Goal: Task Accomplishment & Management: Complete application form

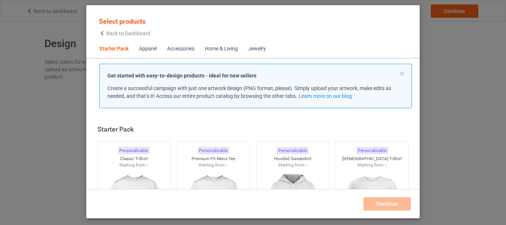
scroll to position [10, 0]
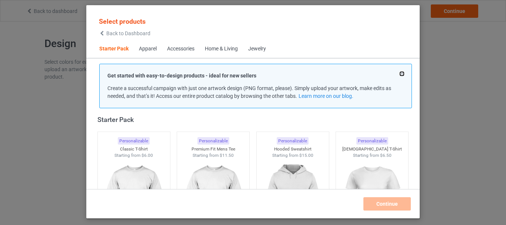
click at [402, 74] on button at bounding box center [402, 74] width 4 height 4
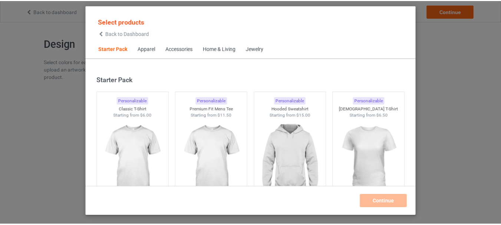
scroll to position [37, 0]
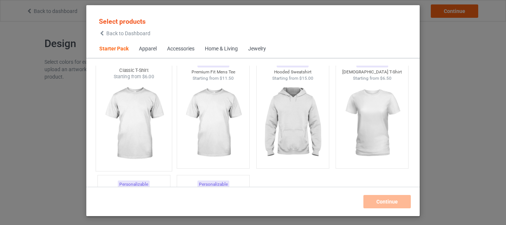
click at [138, 107] on img at bounding box center [134, 123] width 70 height 87
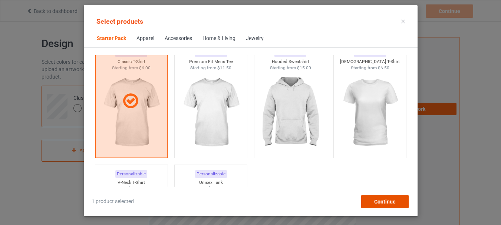
click at [383, 201] on span "Continue" at bounding box center [383, 202] width 21 height 6
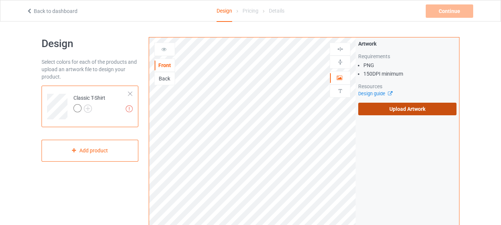
click at [413, 106] on label "Upload Artwork" at bounding box center [407, 109] width 98 height 13
click at [0, 0] on input "Upload Artwork" at bounding box center [0, 0] width 0 height 0
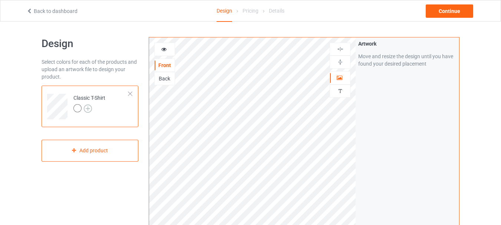
click at [89, 109] on img at bounding box center [88, 108] width 8 height 8
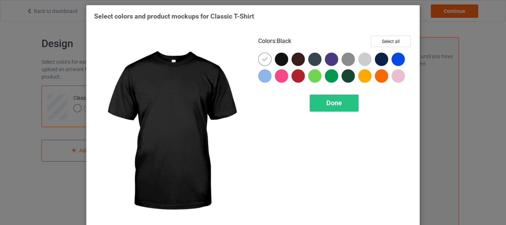
click at [277, 60] on div at bounding box center [281, 59] width 13 height 13
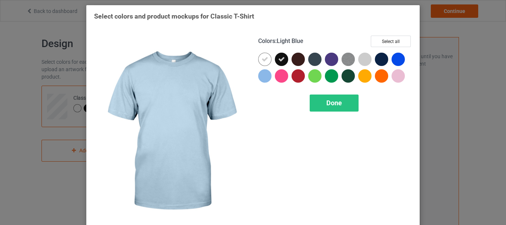
click at [259, 76] on div at bounding box center [264, 75] width 13 height 13
click at [271, 76] on div at bounding box center [266, 77] width 17 height 17
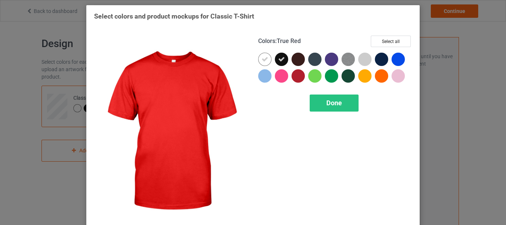
drag, startPoint x: 292, startPoint y: 74, endPoint x: 280, endPoint y: 74, distance: 11.5
click at [292, 73] on div at bounding box center [298, 75] width 13 height 13
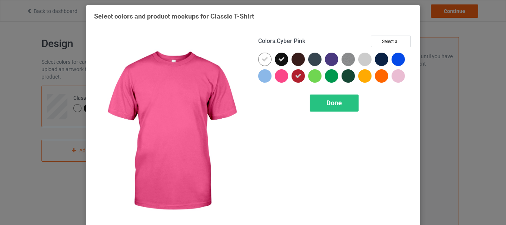
click at [279, 74] on div at bounding box center [281, 75] width 13 height 13
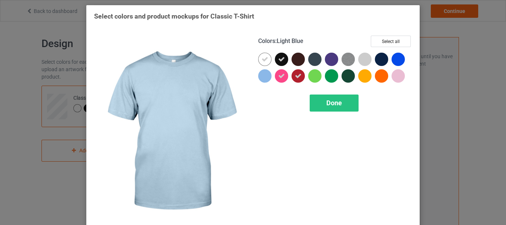
drag, startPoint x: 269, startPoint y: 76, endPoint x: 283, endPoint y: 66, distance: 17.5
click at [269, 76] on div at bounding box center [266, 77] width 17 height 17
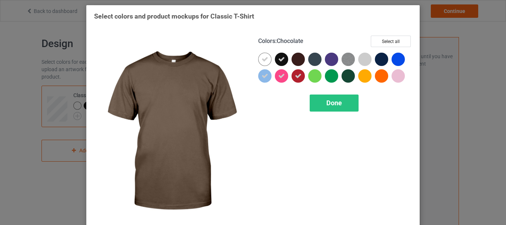
click at [295, 58] on div at bounding box center [298, 59] width 13 height 13
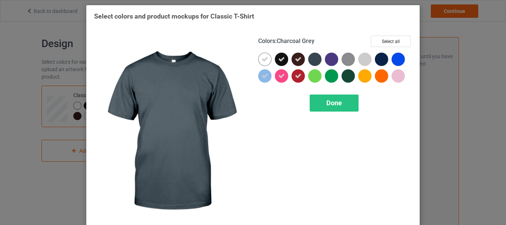
click at [310, 60] on div at bounding box center [314, 59] width 13 height 13
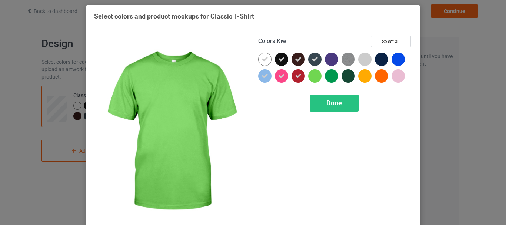
click at [311, 77] on div at bounding box center [314, 75] width 13 height 13
click at [325, 74] on div at bounding box center [331, 75] width 13 height 13
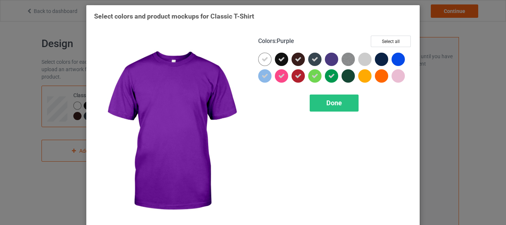
click at [326, 59] on div at bounding box center [331, 59] width 13 height 13
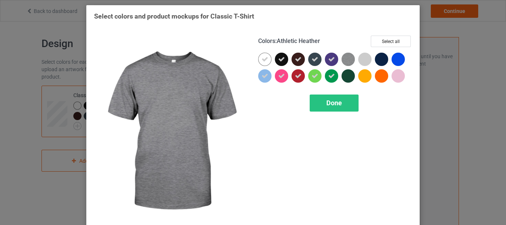
click at [349, 59] on img at bounding box center [348, 59] width 13 height 13
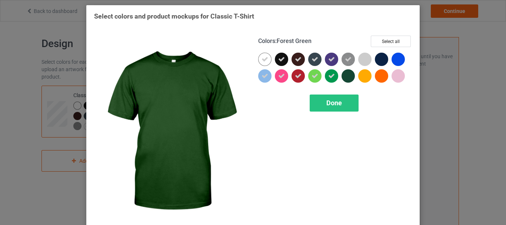
click at [345, 71] on div at bounding box center [348, 75] width 13 height 13
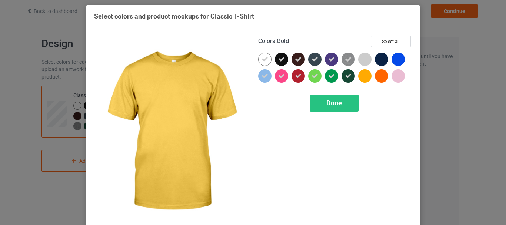
click at [358, 72] on div at bounding box center [366, 77] width 17 height 17
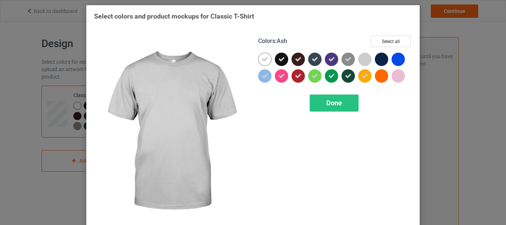
click at [361, 60] on div at bounding box center [364, 59] width 13 height 13
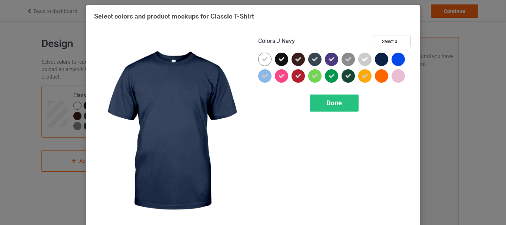
click at [375, 60] on div at bounding box center [381, 59] width 13 height 13
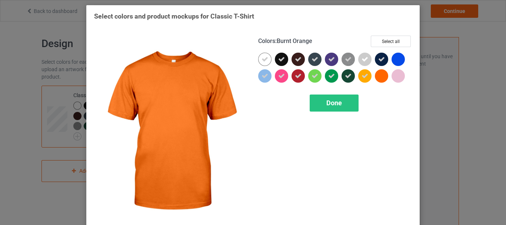
drag, startPoint x: 377, startPoint y: 70, endPoint x: 386, endPoint y: 72, distance: 8.8
click at [378, 70] on div at bounding box center [381, 75] width 13 height 13
click at [386, 72] on div at bounding box center [383, 77] width 17 height 17
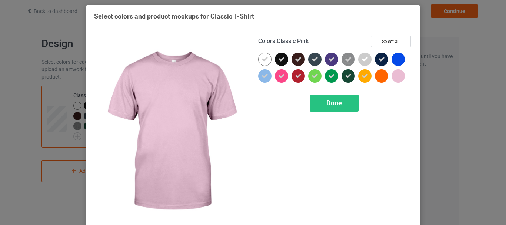
click at [394, 72] on div at bounding box center [398, 75] width 13 height 13
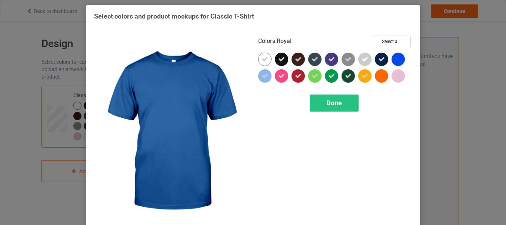
click at [394, 56] on div at bounding box center [398, 59] width 13 height 13
click at [395, 58] on icon at bounding box center [398, 59] width 7 height 7
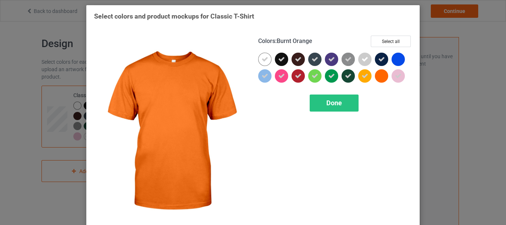
drag, startPoint x: 378, startPoint y: 75, endPoint x: 382, endPoint y: 75, distance: 3.7
click at [378, 75] on div at bounding box center [381, 75] width 13 height 13
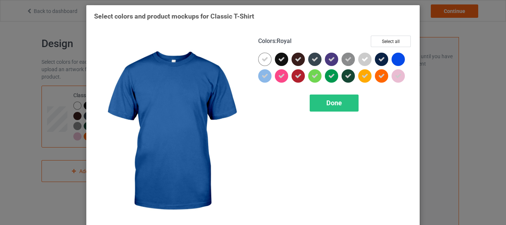
click at [396, 60] on div at bounding box center [398, 59] width 13 height 13
click at [317, 97] on div "Done" at bounding box center [334, 102] width 49 height 17
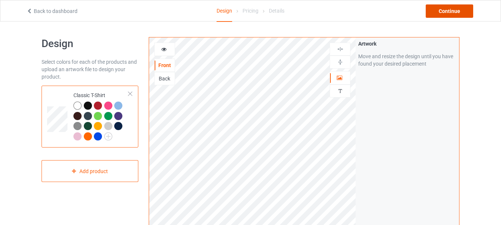
click at [459, 11] on div "Continue" at bounding box center [448, 10] width 47 height 13
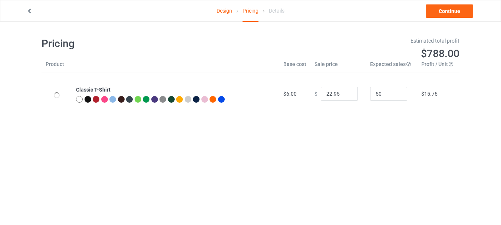
click at [31, 11] on icon at bounding box center [29, 9] width 6 height 5
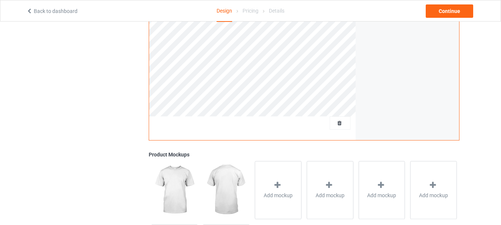
scroll to position [185, 0]
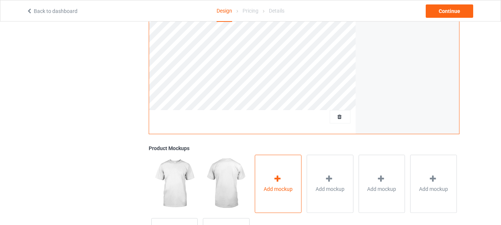
click at [280, 182] on icon at bounding box center [277, 179] width 9 height 8
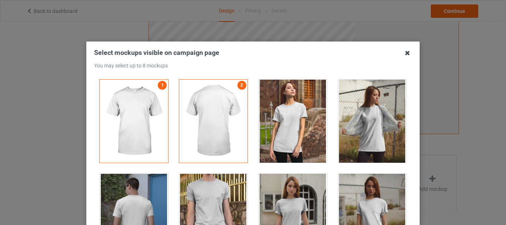
click at [407, 52] on icon at bounding box center [408, 53] width 12 height 12
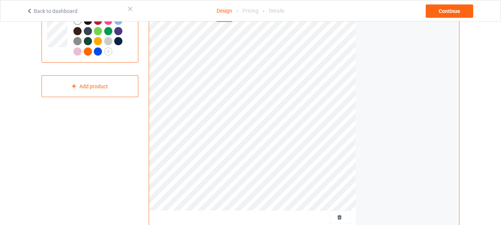
scroll to position [74, 0]
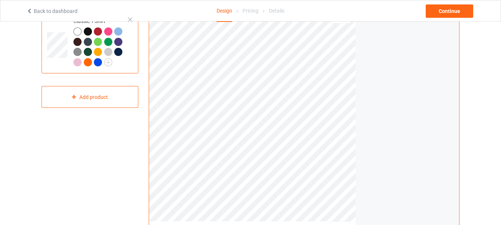
click at [97, 63] on div at bounding box center [98, 62] width 8 height 8
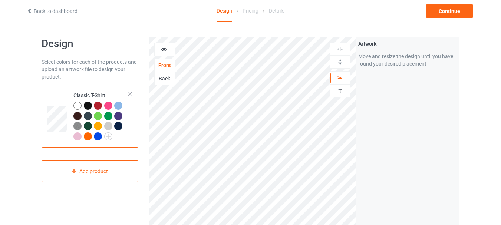
click at [162, 50] on icon at bounding box center [164, 48] width 6 height 5
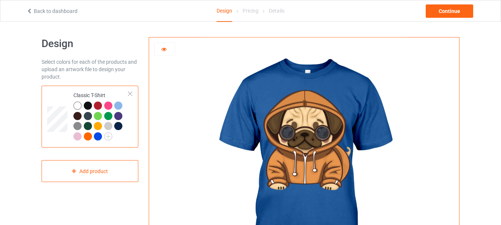
click at [162, 50] on icon at bounding box center [164, 48] width 6 height 5
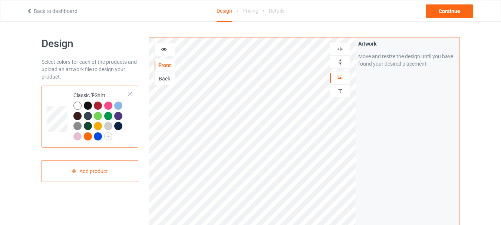
click at [339, 62] on img at bounding box center [339, 62] width 7 height 7
click at [339, 48] on img at bounding box center [339, 49] width 7 height 7
click at [337, 47] on img at bounding box center [339, 49] width 7 height 7
click at [340, 63] on img at bounding box center [339, 62] width 7 height 7
click at [340, 50] on img at bounding box center [339, 49] width 7 height 7
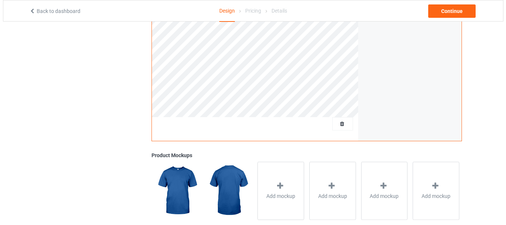
scroll to position [185, 0]
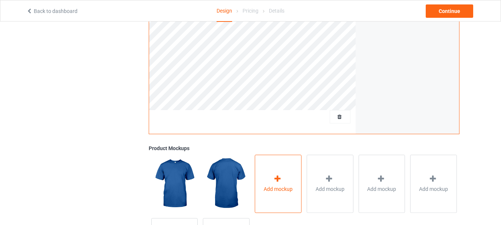
click at [294, 180] on div "Add mockup" at bounding box center [278, 183] width 47 height 58
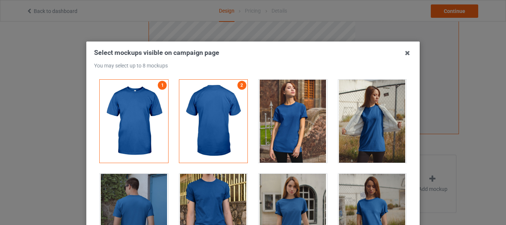
click at [295, 123] on div at bounding box center [293, 121] width 69 height 83
click at [375, 127] on div at bounding box center [372, 121] width 69 height 83
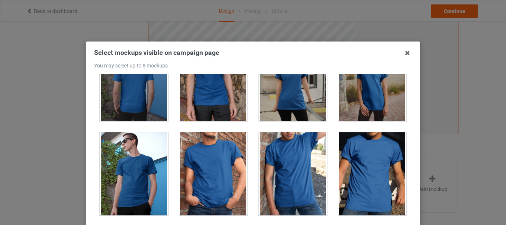
scroll to position [148, 0]
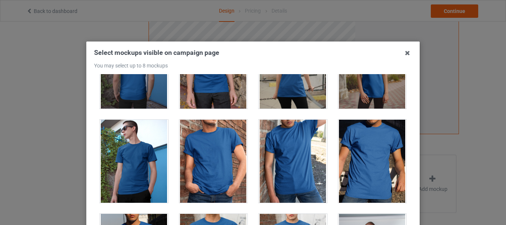
click at [217, 156] on div at bounding box center [213, 161] width 69 height 83
click at [356, 157] on div at bounding box center [372, 161] width 69 height 83
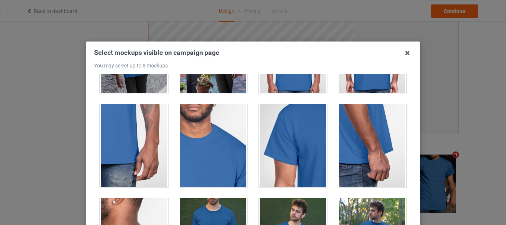
scroll to position [556, 0]
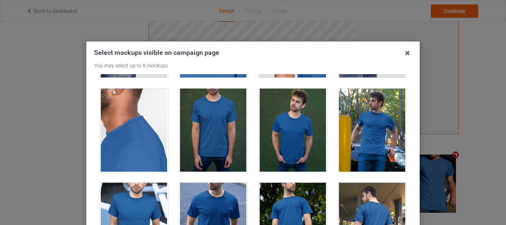
click at [360, 140] on div at bounding box center [372, 130] width 69 height 83
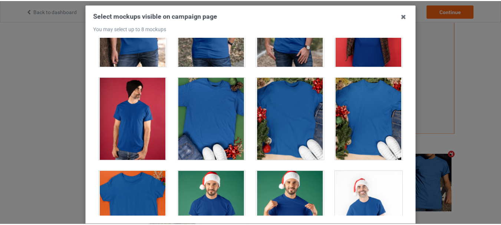
scroll to position [104, 0]
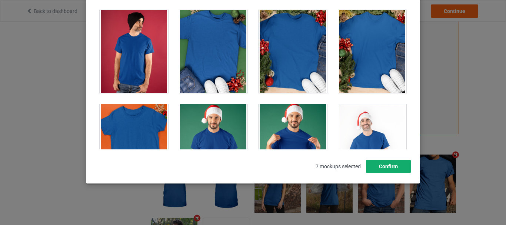
click at [387, 167] on button "Confirm" at bounding box center [388, 166] width 45 height 13
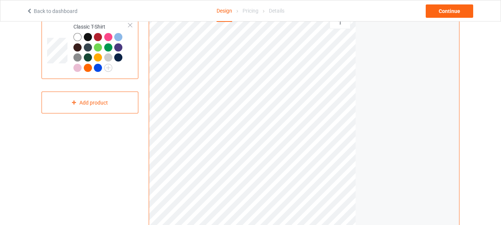
scroll to position [0, 0]
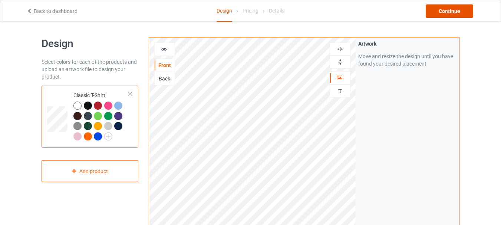
click at [440, 14] on div "Continue" at bounding box center [448, 10] width 47 height 13
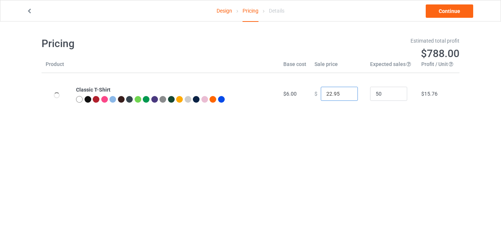
click at [310, 104] on td "$ 22.95" at bounding box center [338, 93] width 56 height 41
drag, startPoint x: 338, startPoint y: 93, endPoint x: 321, endPoint y: 98, distance: 17.9
click at [321, 98] on input "49.99" at bounding box center [338, 94] width 37 height 14
drag, startPoint x: 330, startPoint y: 91, endPoint x: 319, endPoint y: 93, distance: 11.2
click at [321, 92] on input "23.99" at bounding box center [338, 94] width 37 height 14
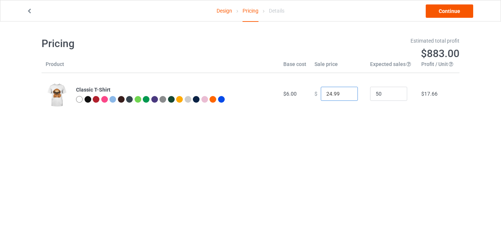
type input "24.99"
click at [443, 11] on link "Continue" at bounding box center [448, 10] width 47 height 13
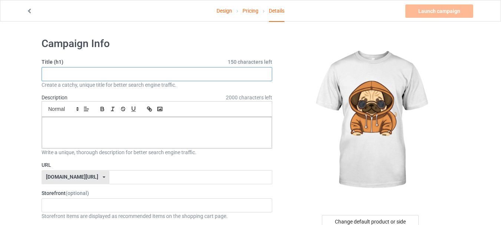
click at [133, 74] on input "text" at bounding box center [156, 74] width 230 height 14
type input "C"
click at [54, 75] on input "Cute Hooded Dog" at bounding box center [156, 74] width 230 height 14
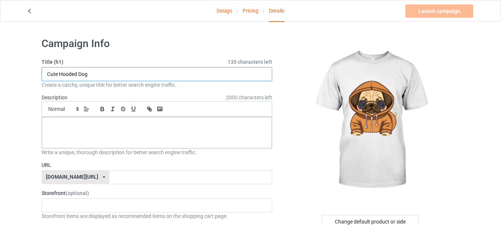
type input "Cute Hooded Dog"
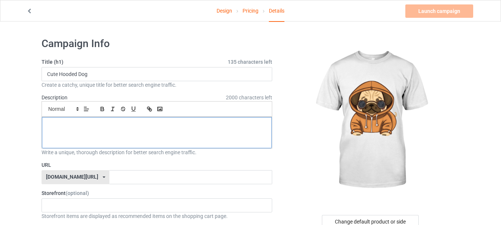
click at [75, 133] on div at bounding box center [157, 132] width 230 height 31
click at [90, 122] on p "Cute Hooded Dog" at bounding box center [157, 125] width 218 height 7
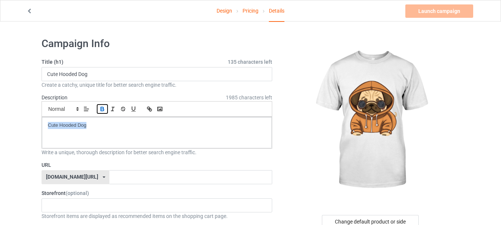
click at [103, 109] on icon "button" at bounding box center [102, 110] width 3 height 2
click at [133, 109] on icon "button" at bounding box center [133, 109] width 7 height 7
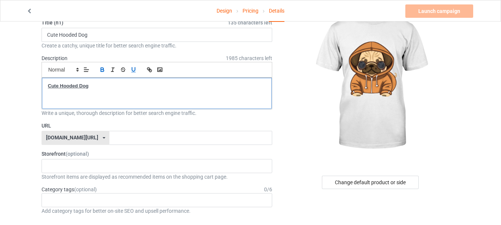
scroll to position [74, 0]
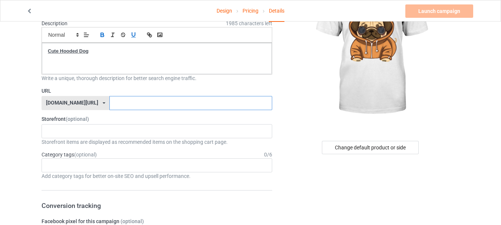
click at [123, 103] on input "text" at bounding box center [190, 103] width 162 height 14
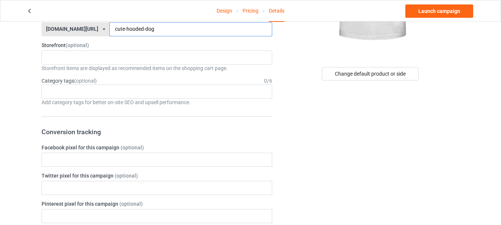
scroll to position [148, 0]
type input "cute-hooded-dog"
click at [133, 92] on div "Age > [DEMOGRAPHIC_DATA] > 1 Age > [DEMOGRAPHIC_DATA] Months > 1 Month Age > [D…" at bounding box center [156, 91] width 230 height 14
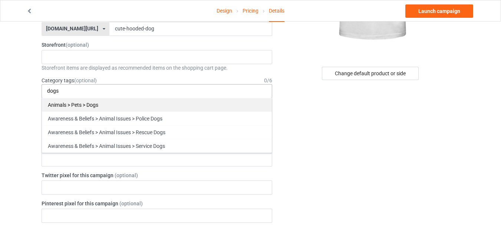
type input "dogs"
click at [126, 101] on div "Animals > Pets > Dogs" at bounding box center [157, 105] width 230 height 14
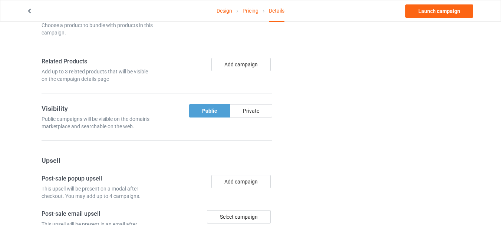
scroll to position [416, 0]
click at [237, 114] on div "Private" at bounding box center [251, 110] width 42 height 13
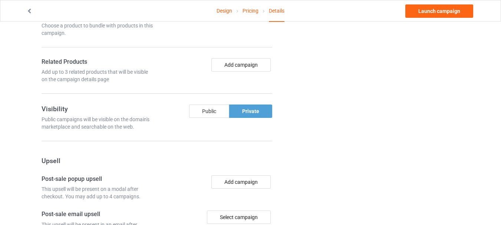
click at [204, 111] on div "Public" at bounding box center [209, 110] width 40 height 13
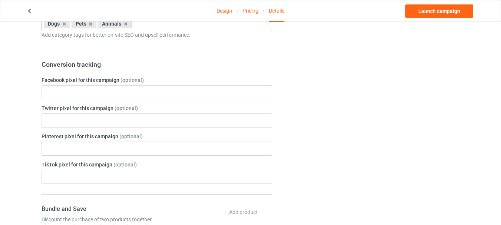
scroll to position [268, 0]
